Goal: Information Seeking & Learning: Learn about a topic

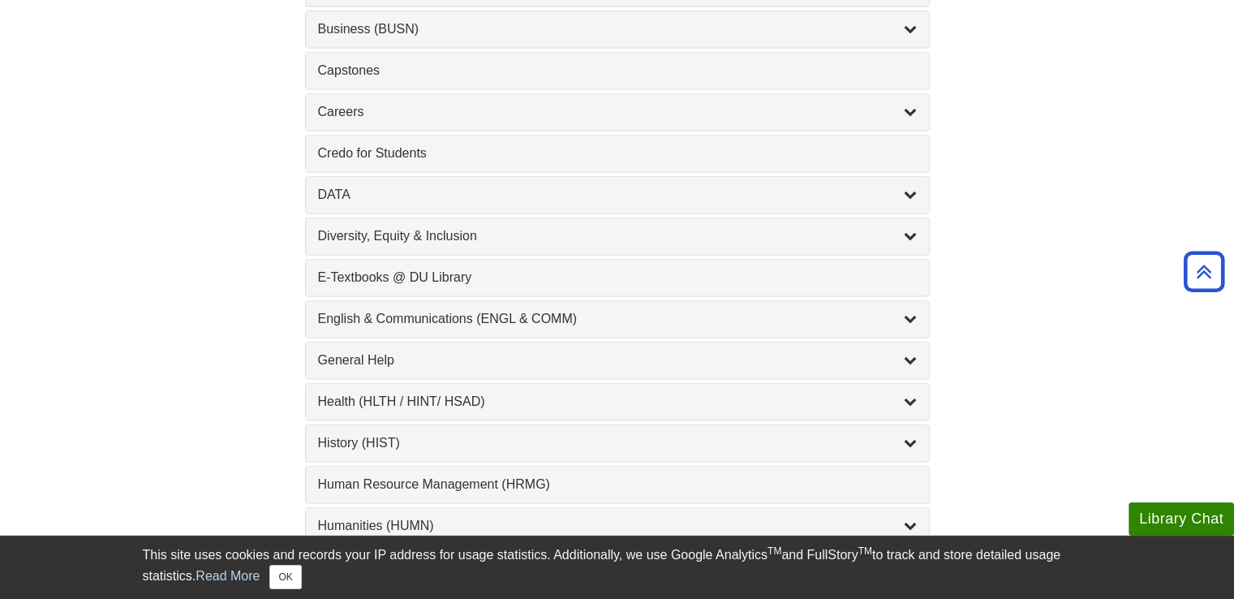
scroll to position [730, 0]
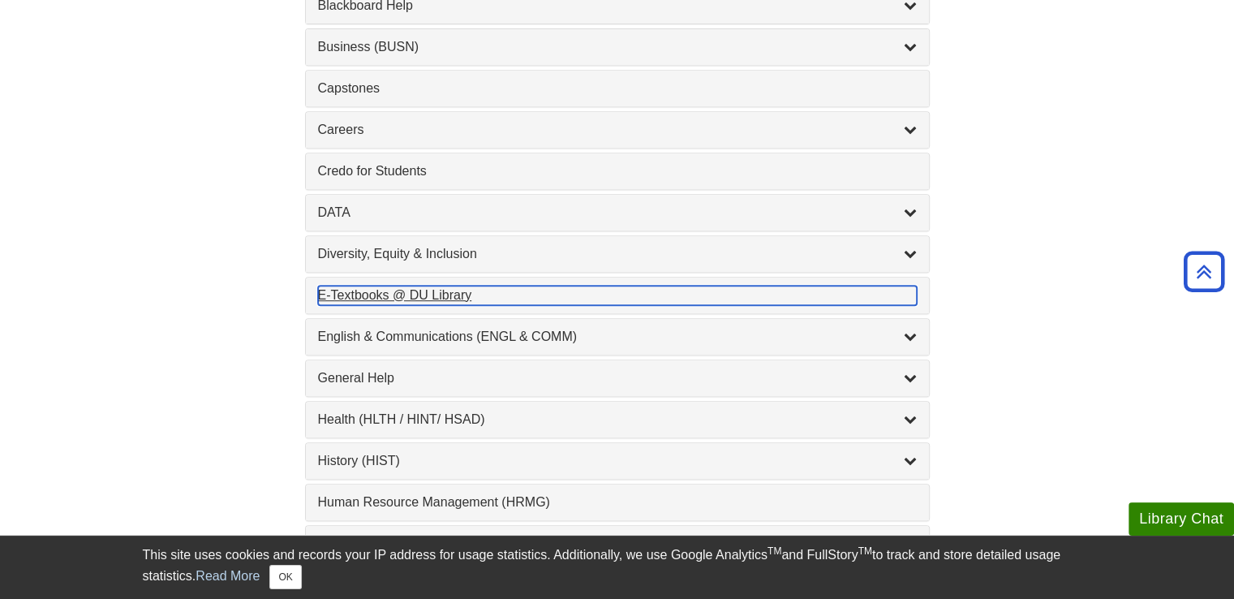
click at [364, 293] on div "E-Textbooks @ DU Library , 1 guides" at bounding box center [617, 295] width 599 height 19
